Goal: Task Accomplishment & Management: Use online tool/utility

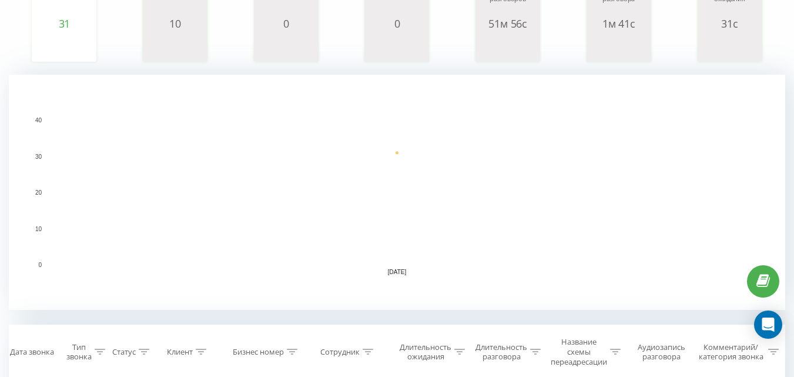
scroll to position [294, 0]
